Goal: Navigation & Orientation: Find specific page/section

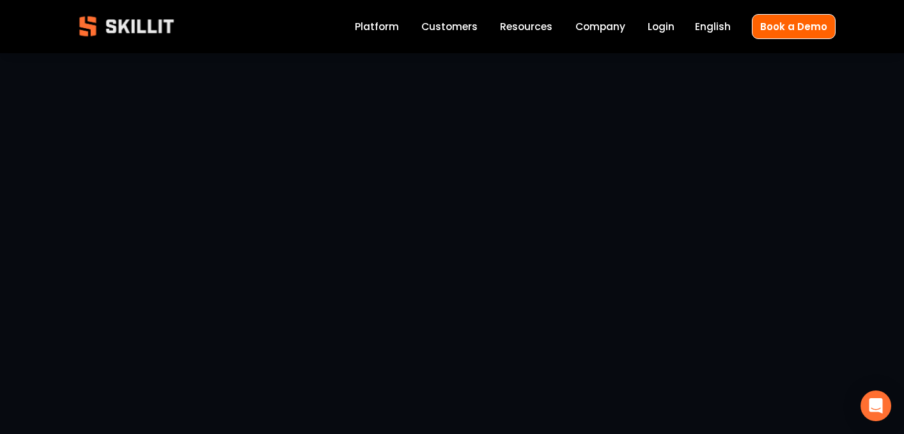
click at [93, 23] on img at bounding box center [126, 26] width 116 height 38
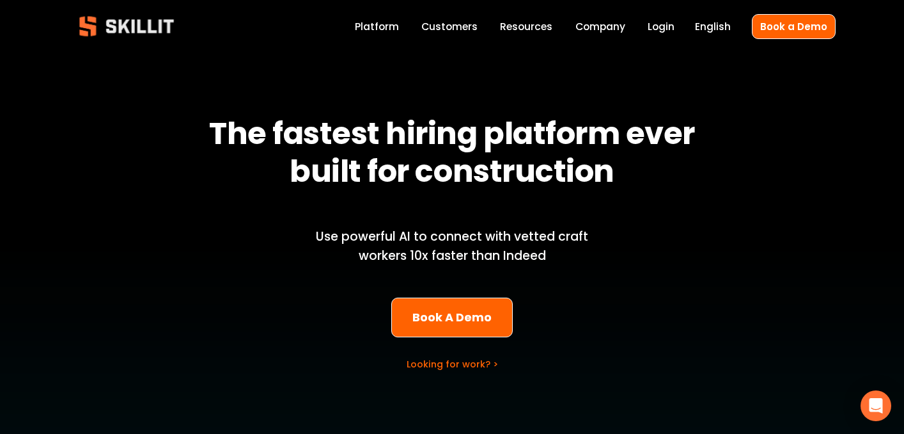
click at [443, 26] on link "Customers" at bounding box center [449, 26] width 56 height 17
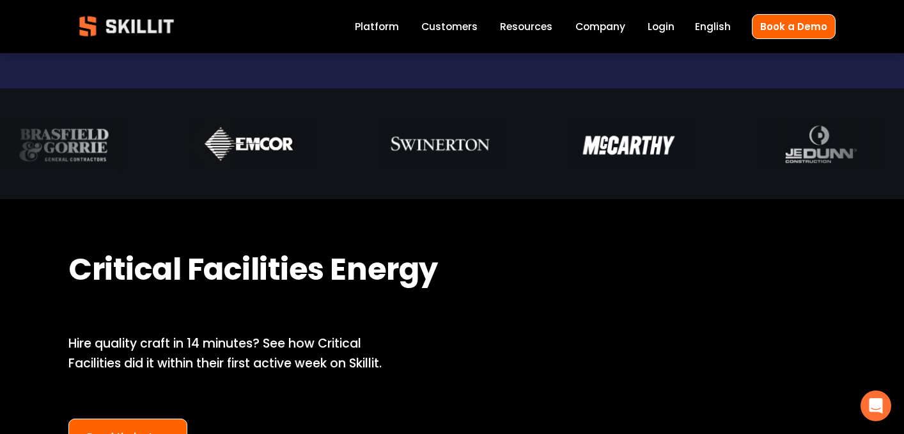
scroll to position [694, 0]
